Goal: Task Accomplishment & Management: Manage account settings

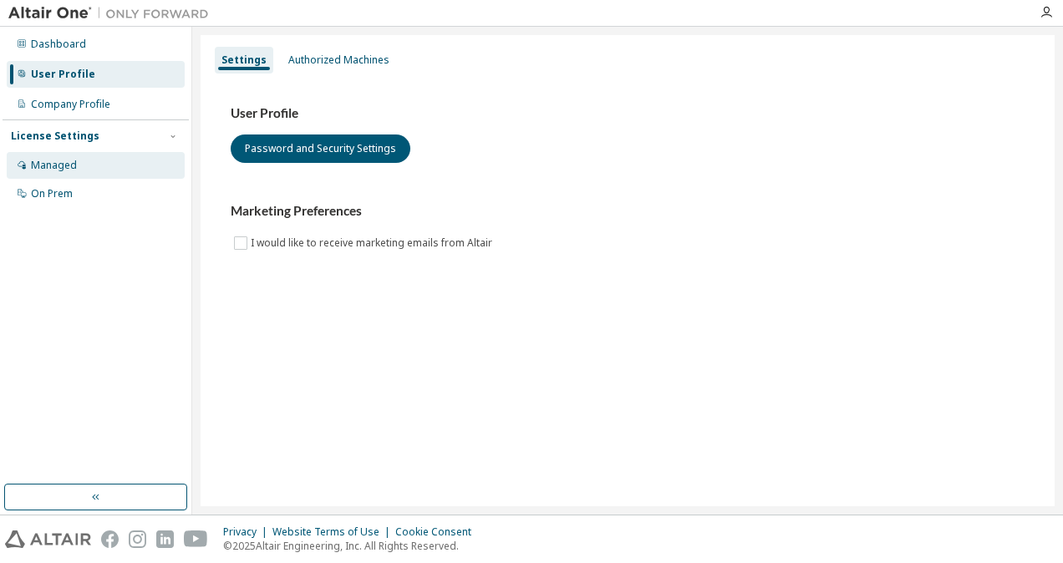
click at [131, 155] on div "Managed" at bounding box center [96, 165] width 178 height 27
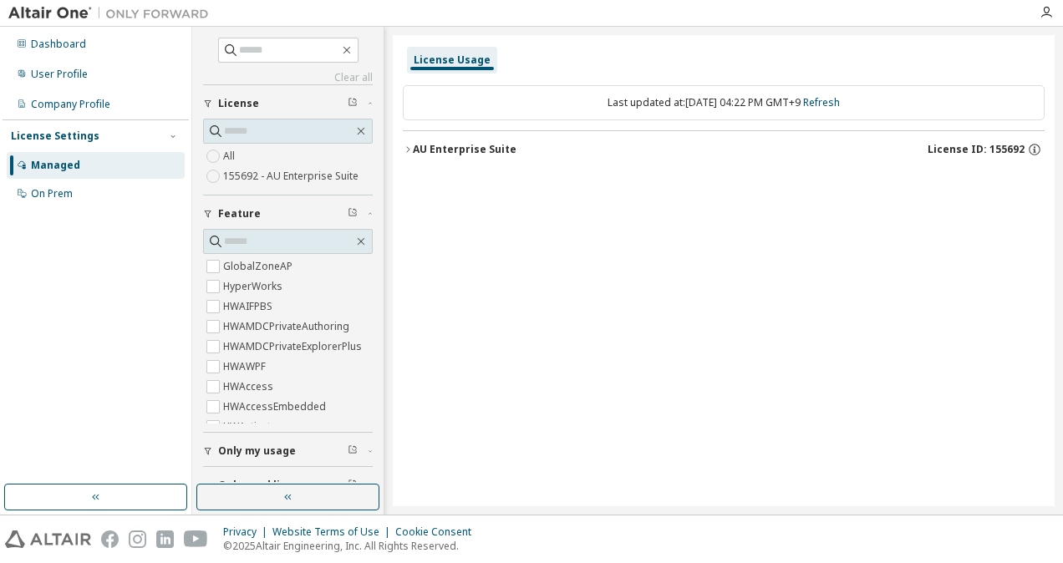
click at [233, 93] on button "License" at bounding box center [288, 103] width 170 height 37
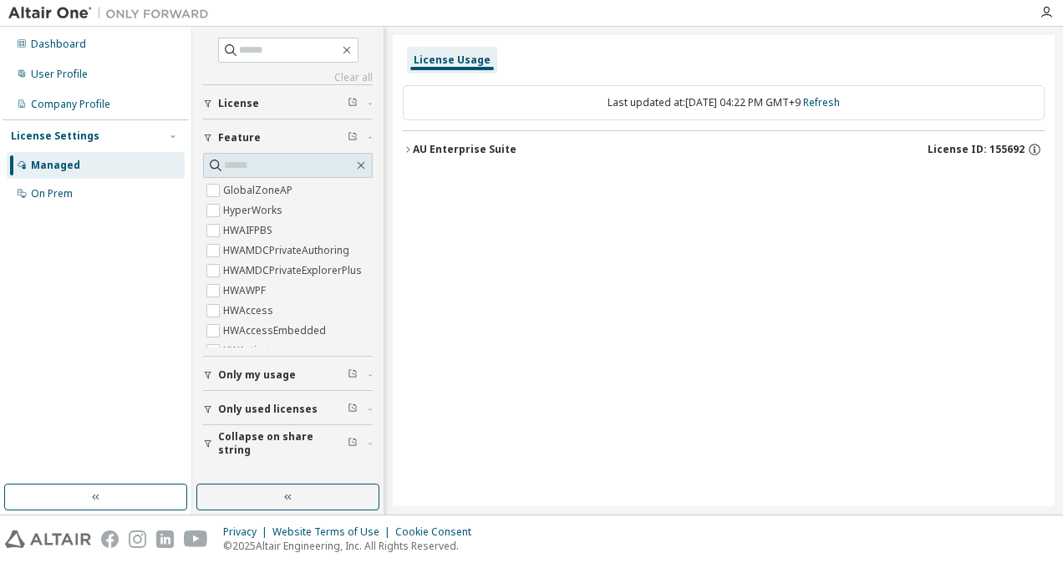
click at [234, 97] on span "License" at bounding box center [238, 103] width 41 height 13
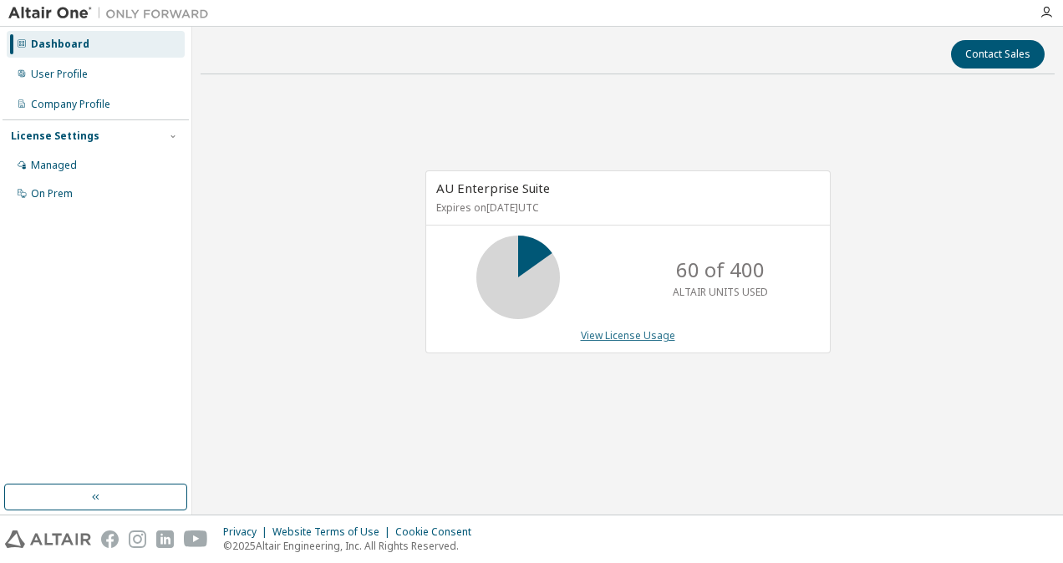
click at [652, 332] on link "View License Usage" at bounding box center [628, 335] width 94 height 14
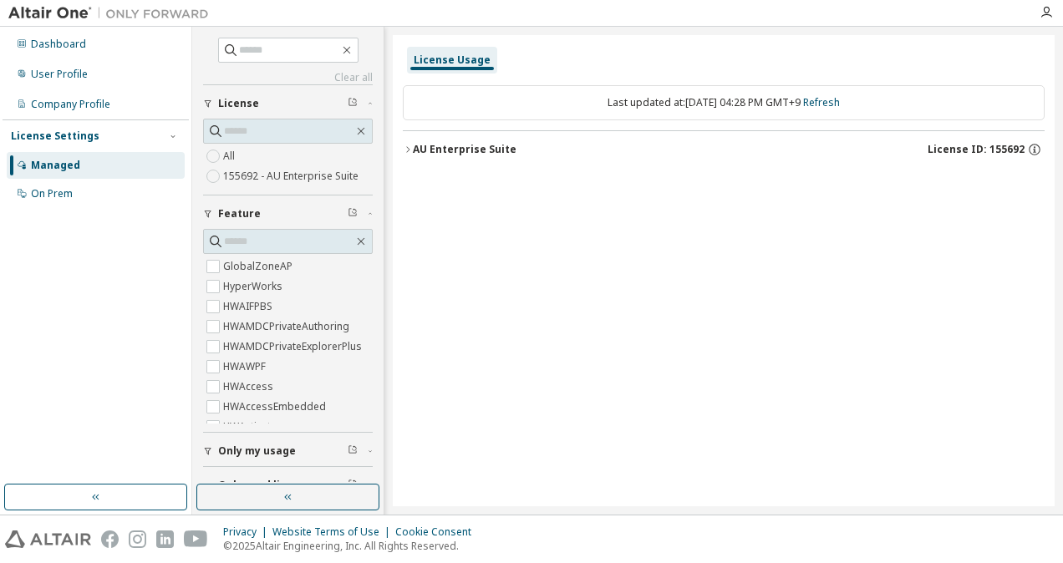
click at [305, 174] on label "155692 - AU Enterprise Suite" at bounding box center [292, 176] width 139 height 20
click at [427, 145] on div "AU Enterprise Suite" at bounding box center [465, 149] width 104 height 13
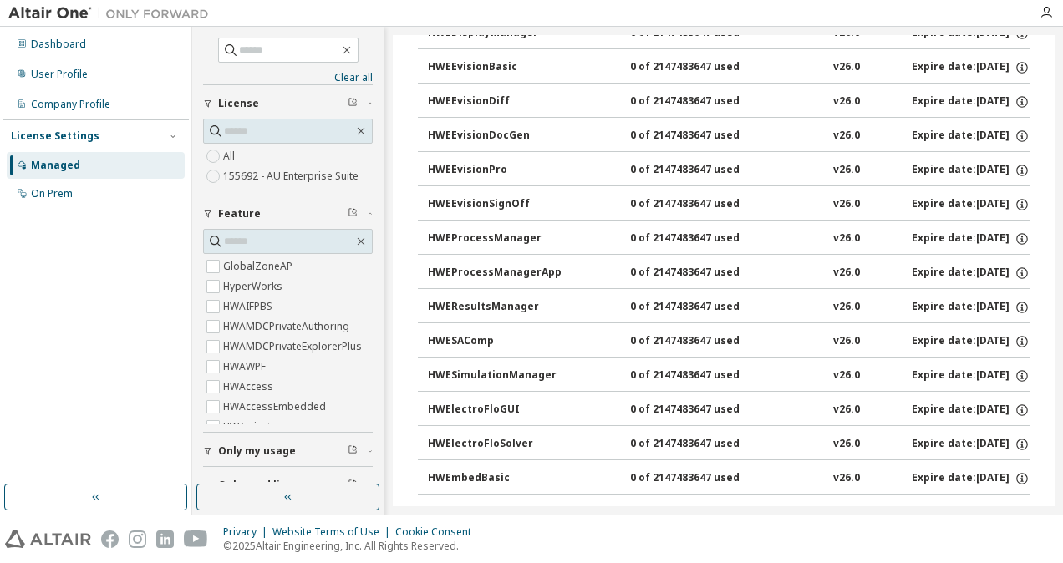
scroll to position [1881, 0]
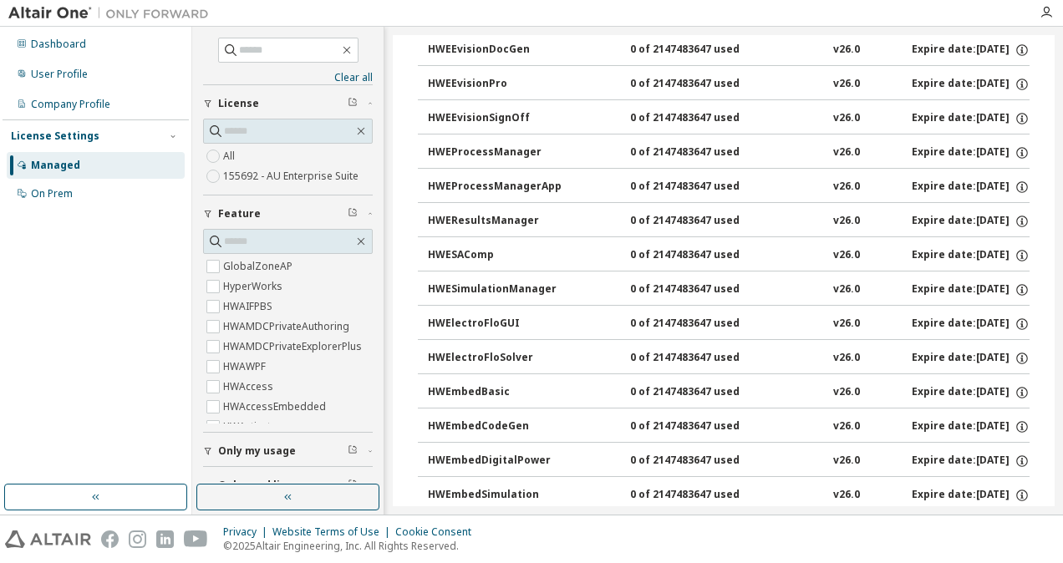
click at [233, 170] on label "155692 - AU Enterprise Suite" at bounding box center [292, 176] width 139 height 20
click at [219, 136] on icon at bounding box center [215, 131] width 17 height 17
